Goal: Register for event/course

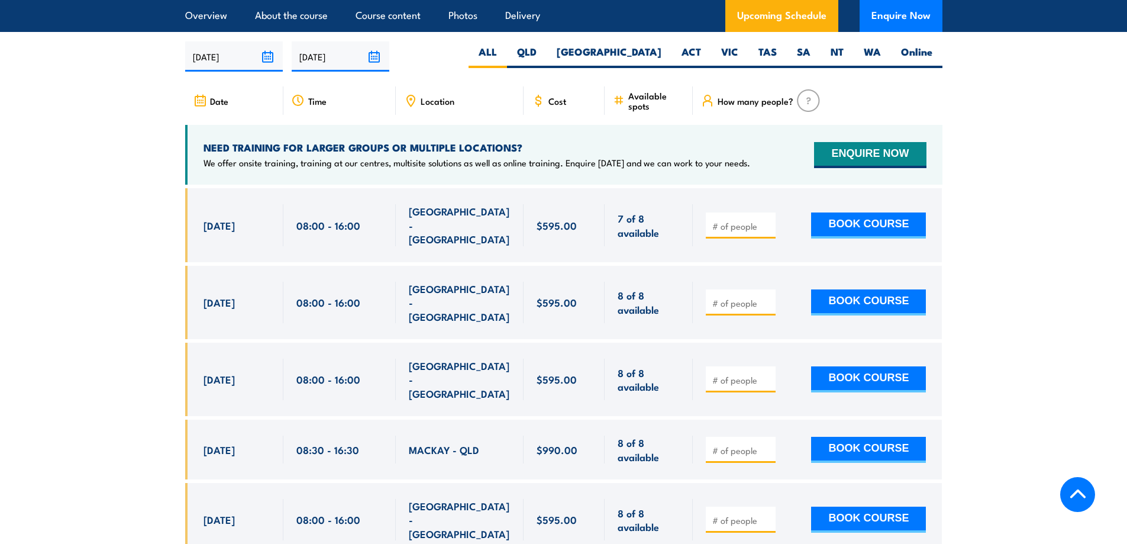
scroll to position [2055, 0]
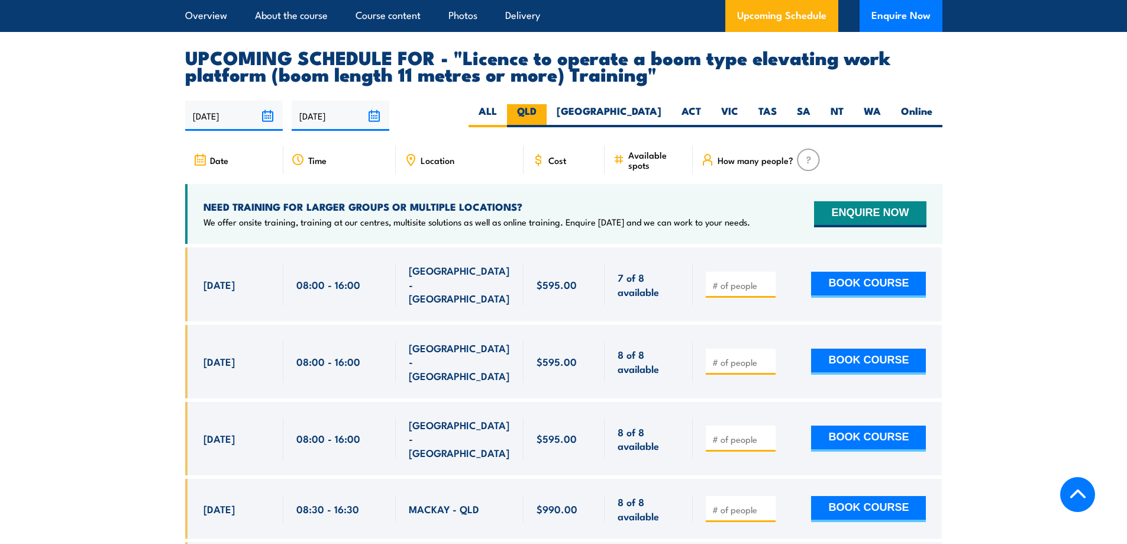
click at [547, 104] on label "QLD" at bounding box center [527, 115] width 40 height 23
click at [544, 104] on input "QLD" at bounding box center [540, 108] width 8 height 8
radio input "true"
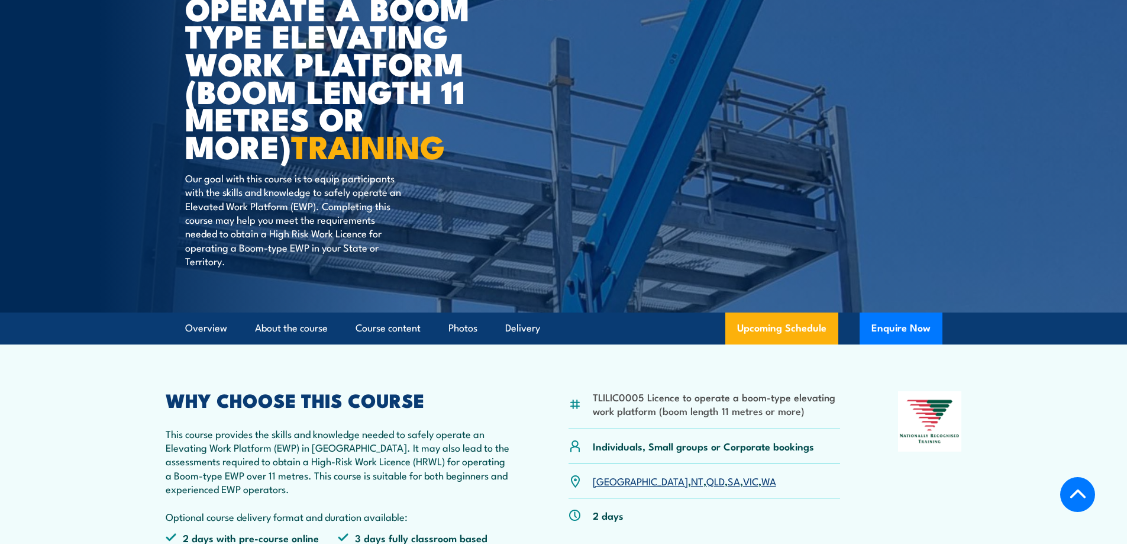
scroll to position [134, 0]
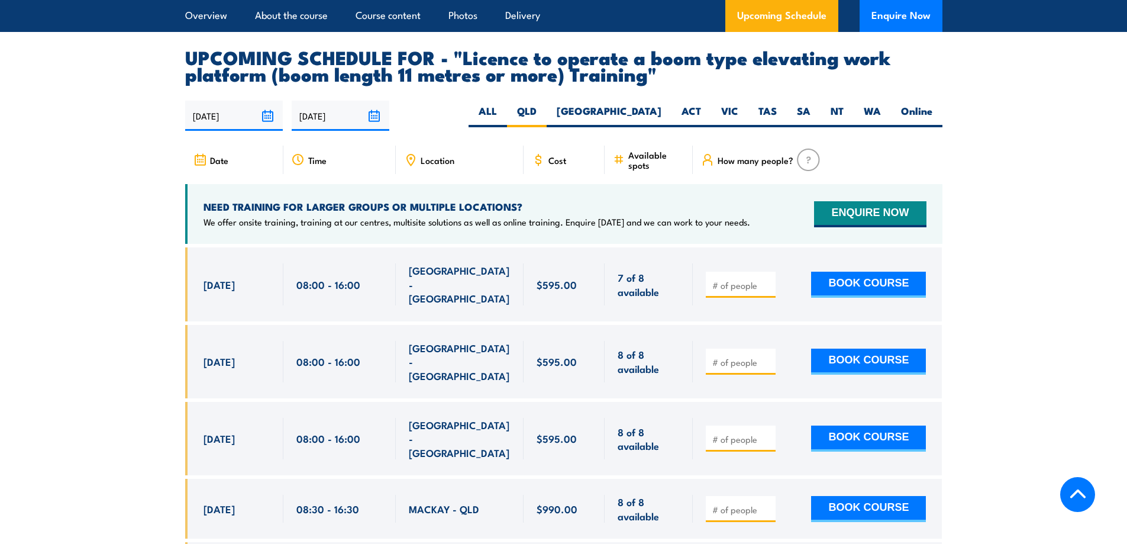
click at [1066, 185] on section "UPCOMING SCHEDULE FOR - "Licence to operate a boom type elevating work platform…" at bounding box center [563, 411] width 1127 height 725
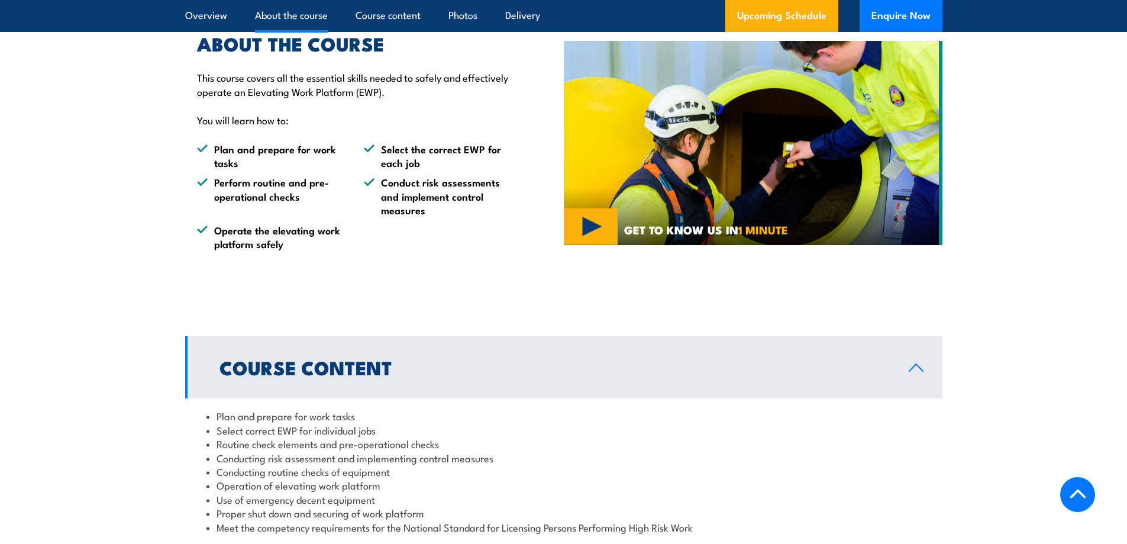
scroll to position [761, 0]
